Goal: Information Seeking & Learning: Find specific fact

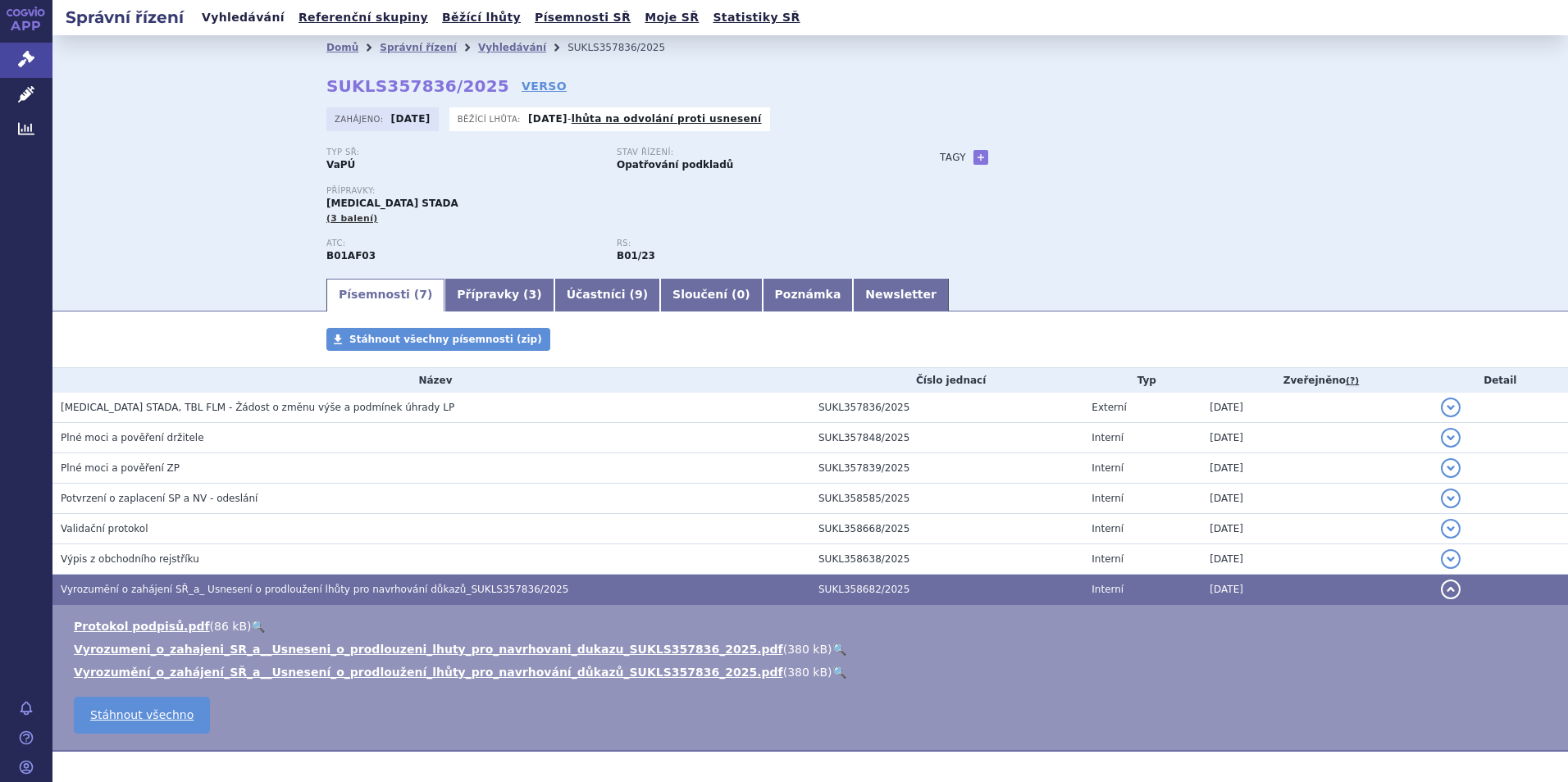
click at [246, 19] on link "Vyhledávání" at bounding box center [242, 18] width 92 height 22
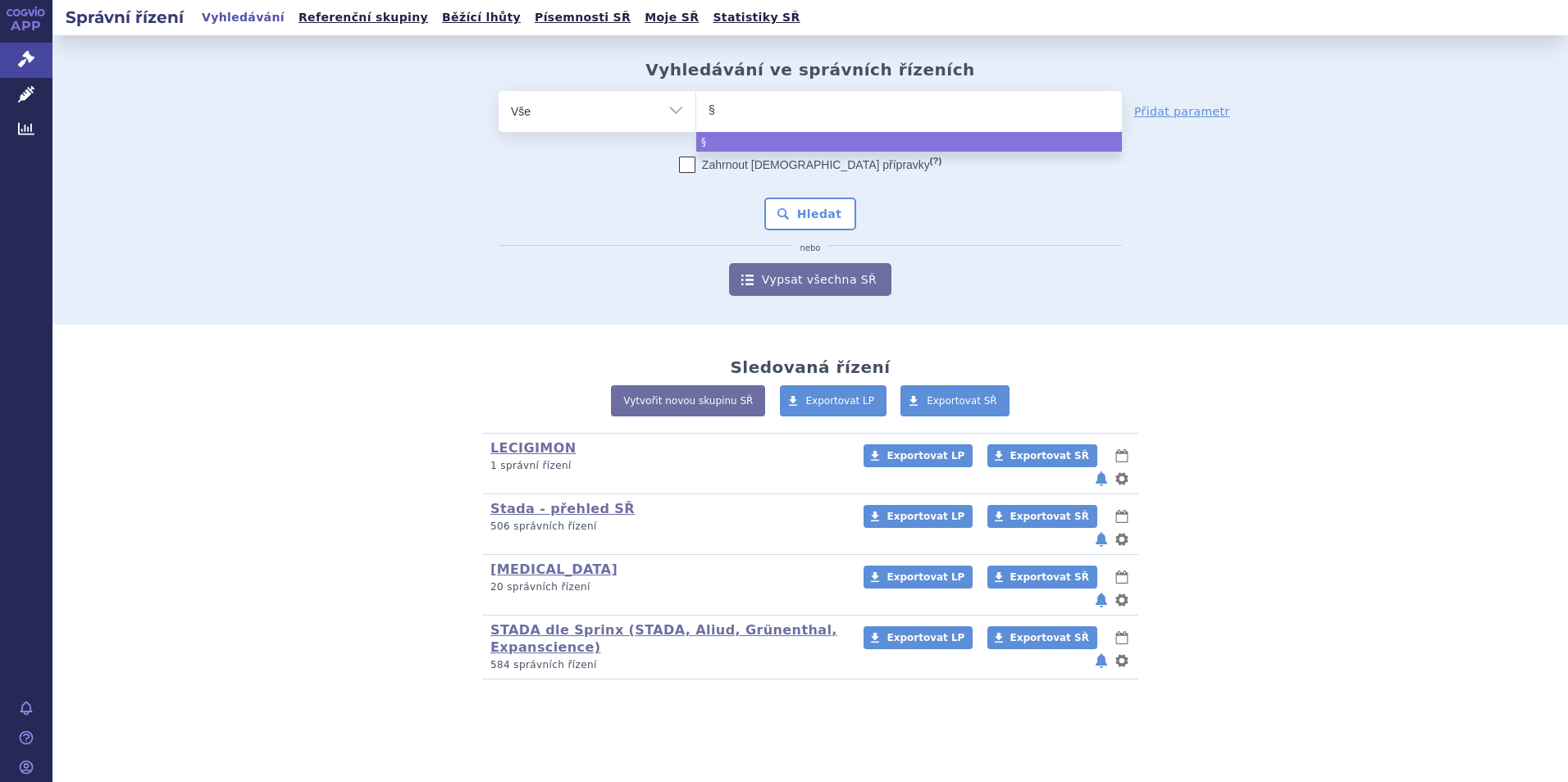
type input "§3"
type input "§39"
type input "§39d"
type input "§39da"
select select "§39da"
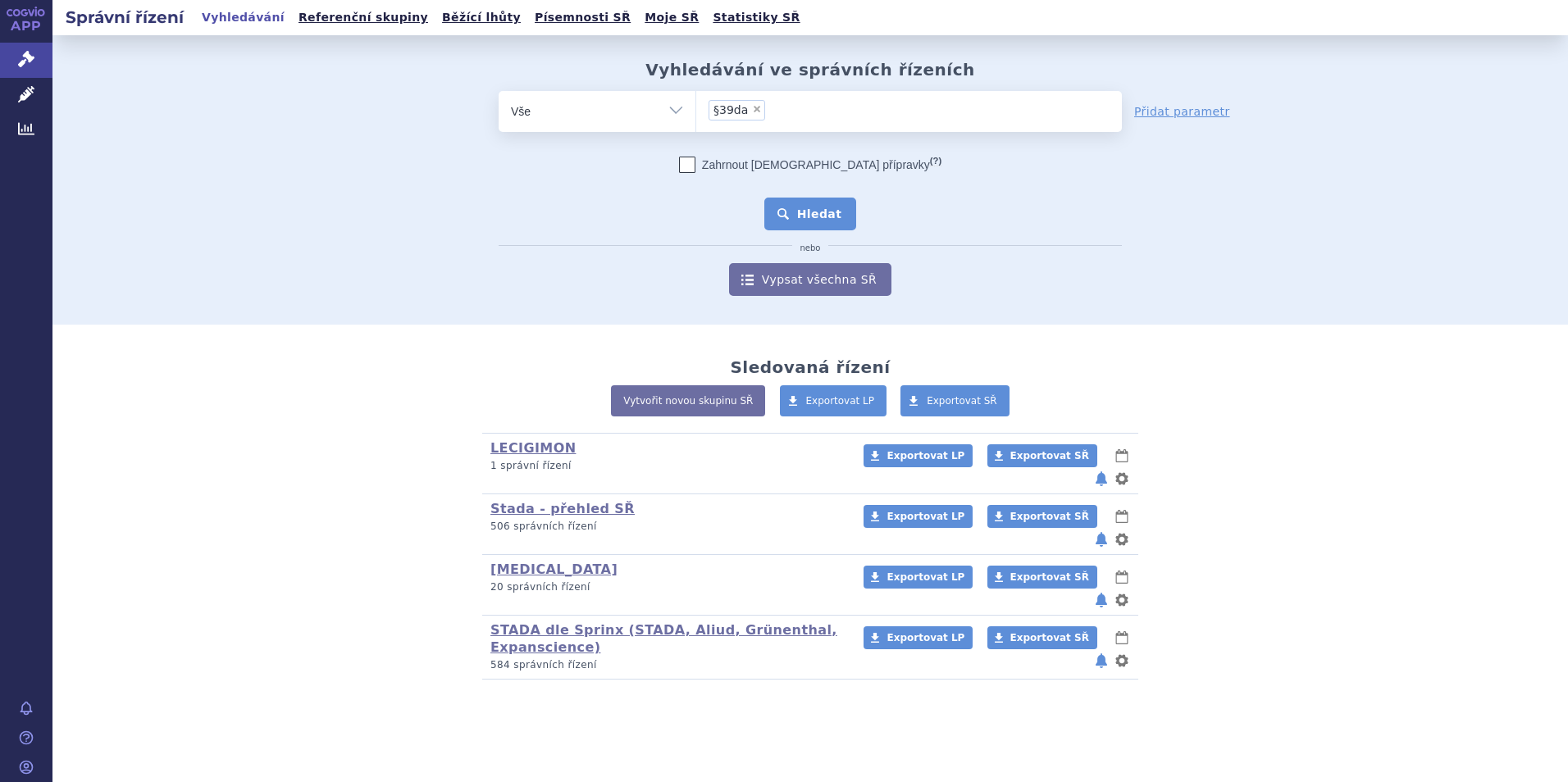
click at [805, 211] on button "Hledat" at bounding box center [810, 213] width 92 height 33
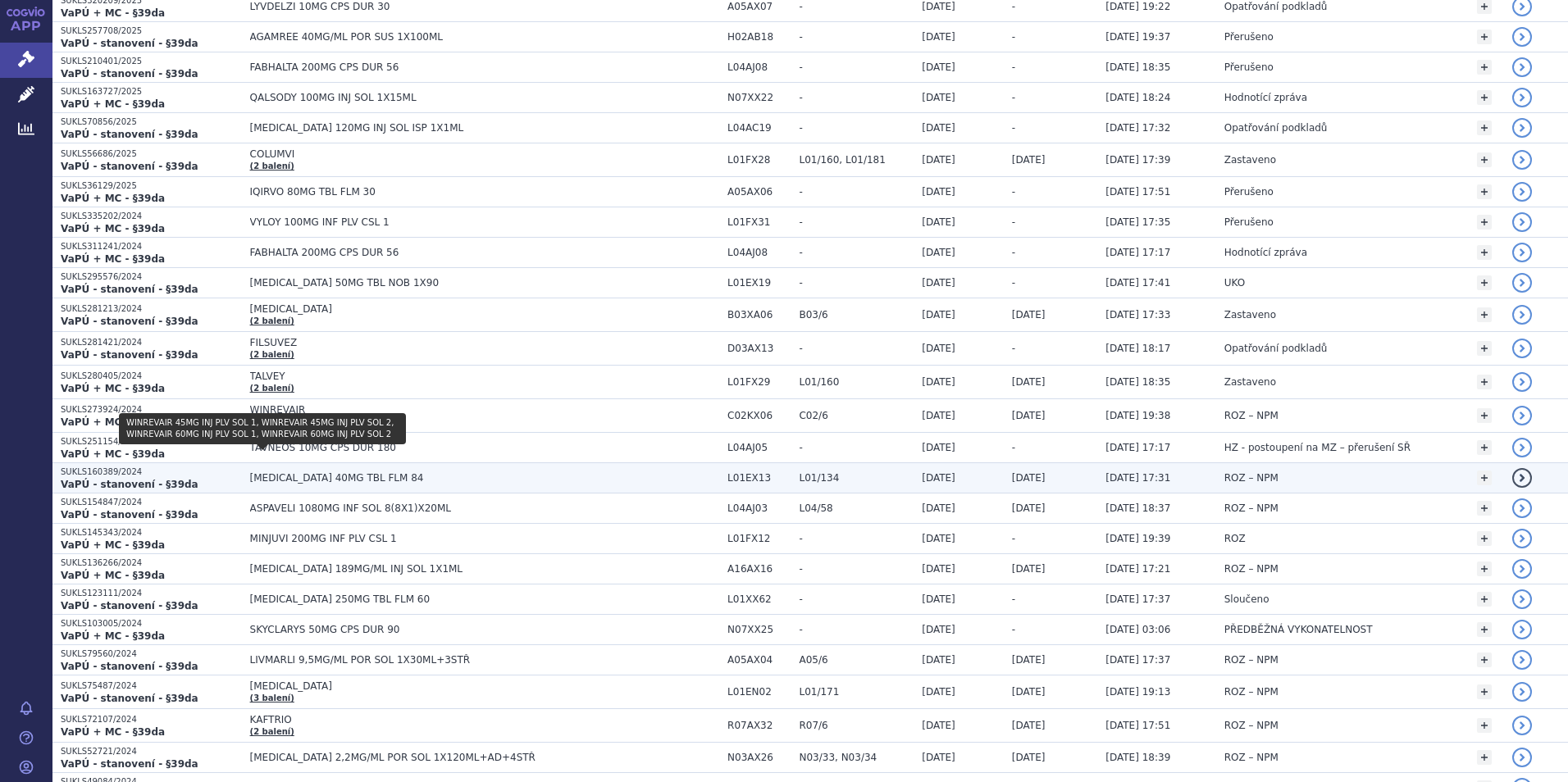
scroll to position [410, 0]
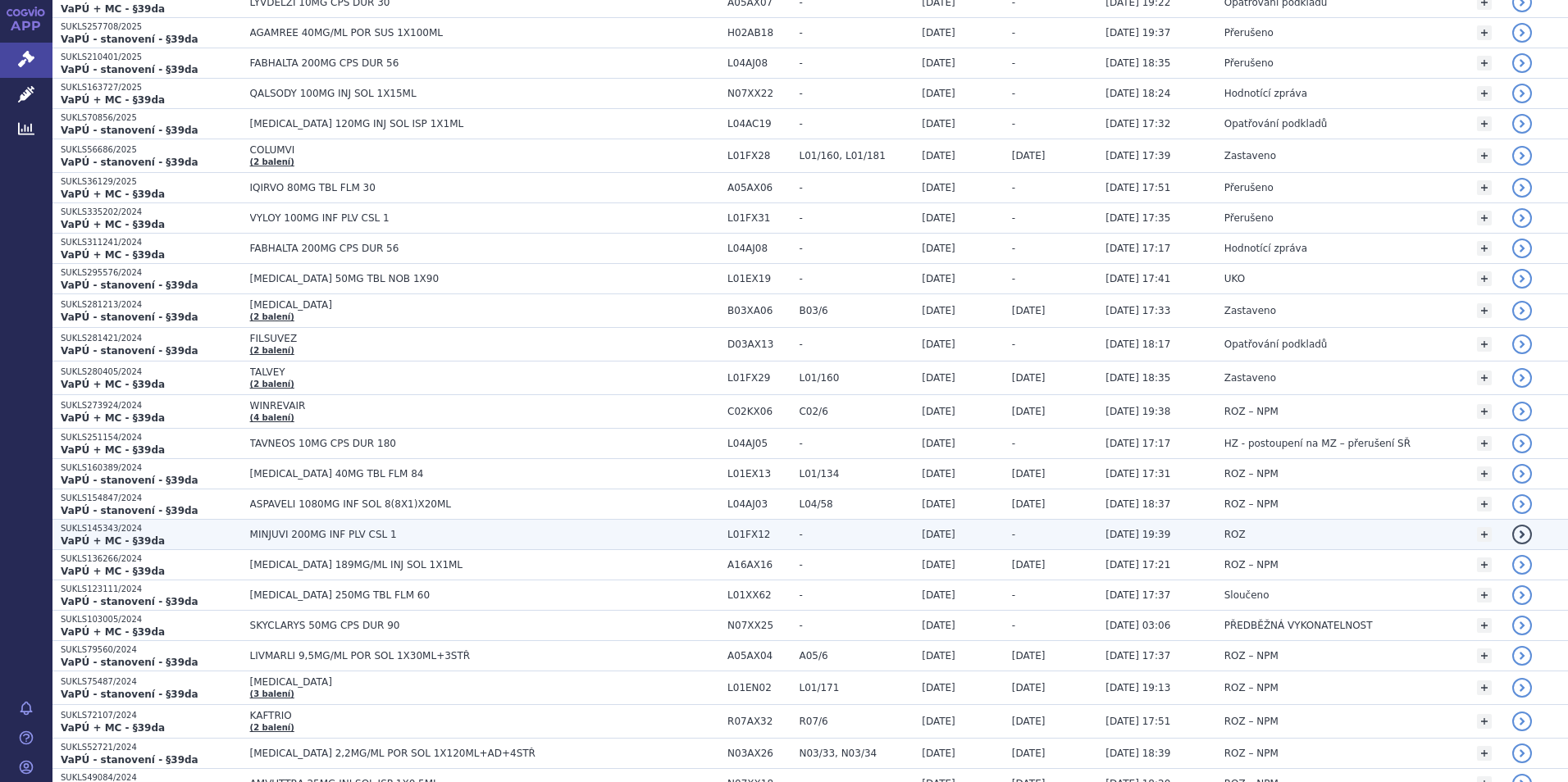
click at [87, 538] on strong "VaPÚ + MC - §39da" at bounding box center [112, 542] width 104 height 12
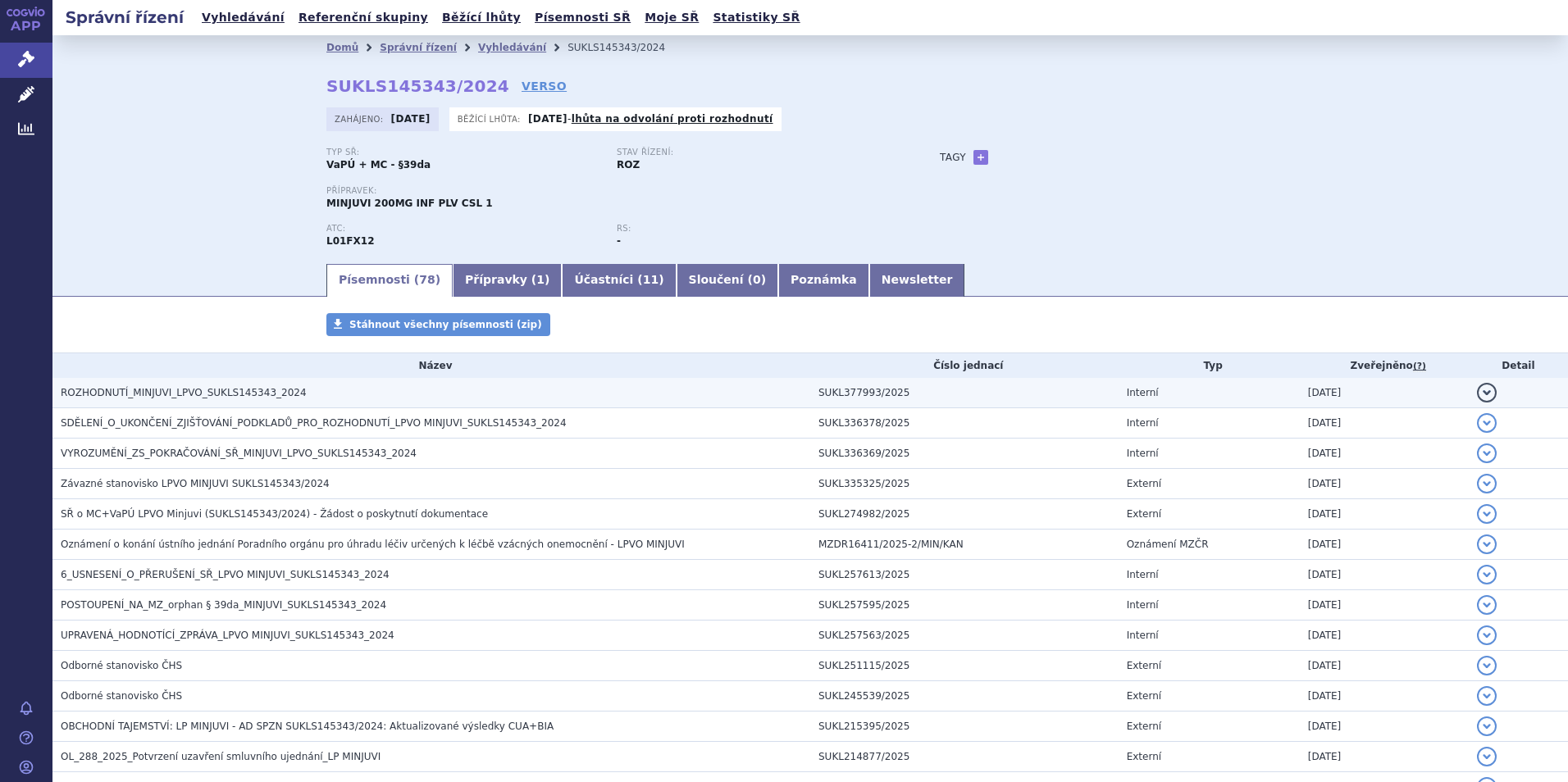
click at [168, 394] on span "ROZHODNUTÍ_MINJUVI_LPVO_SUKLS145343_2024" at bounding box center [184, 393] width 246 height 12
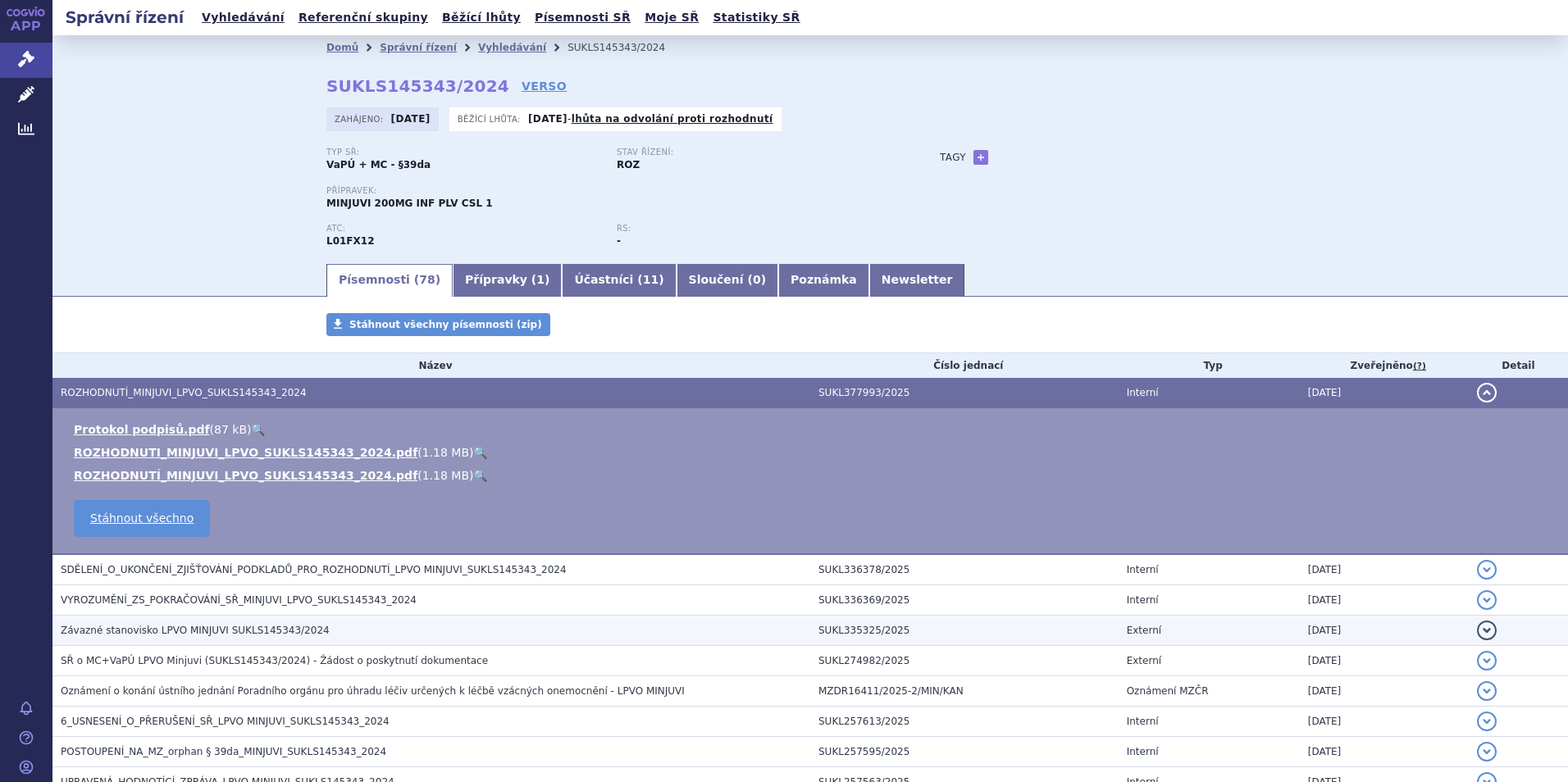
click at [221, 625] on span "Závazné stanovisko LPVO MINJUVI SUKLS145343/2024" at bounding box center [195, 631] width 269 height 12
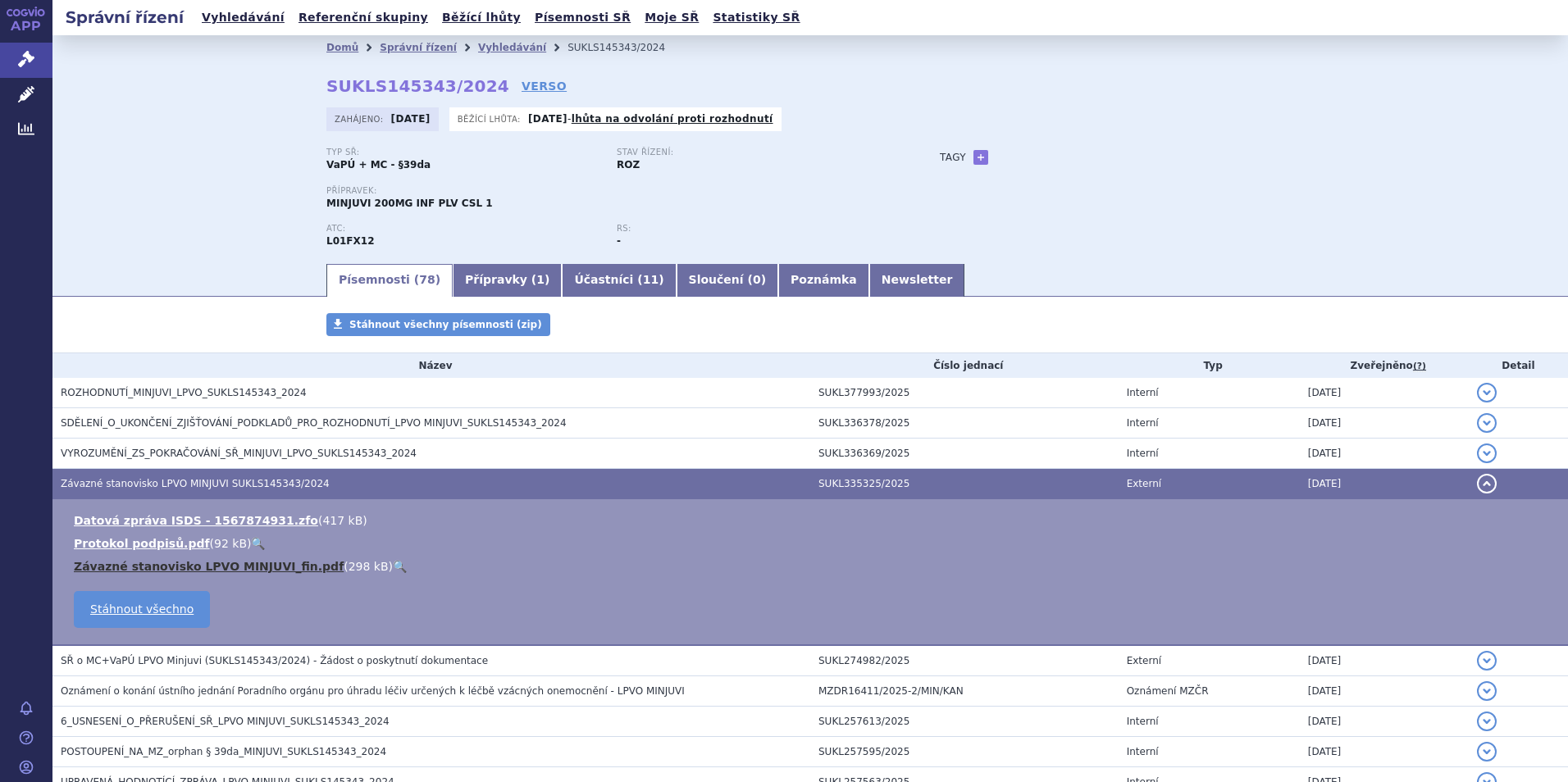
click at [208, 562] on link "Závazné stanovisko LPVO MINJUVI_fin.pdf" at bounding box center [208, 566] width 270 height 13
